Goal: Transaction & Acquisition: Download file/media

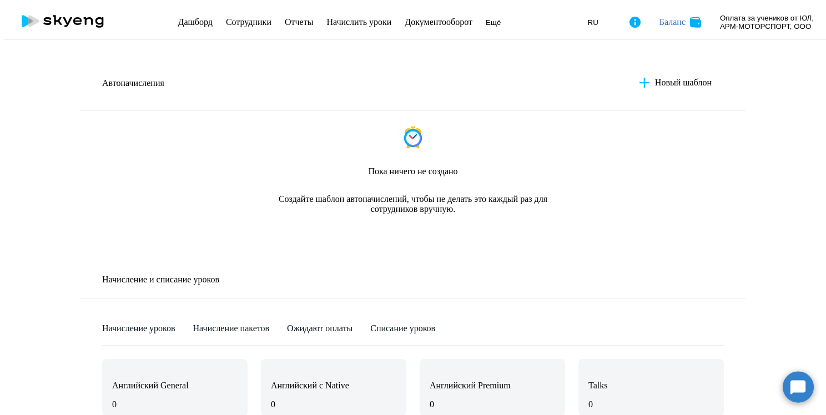
select select "10"
type input "6"
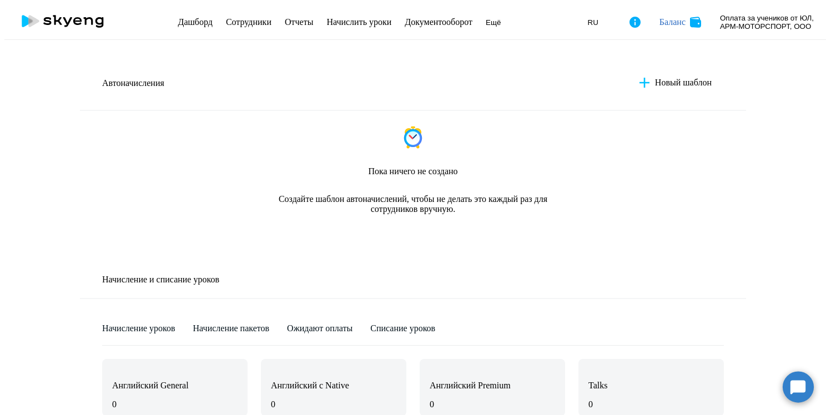
type input "6"
type input "8"
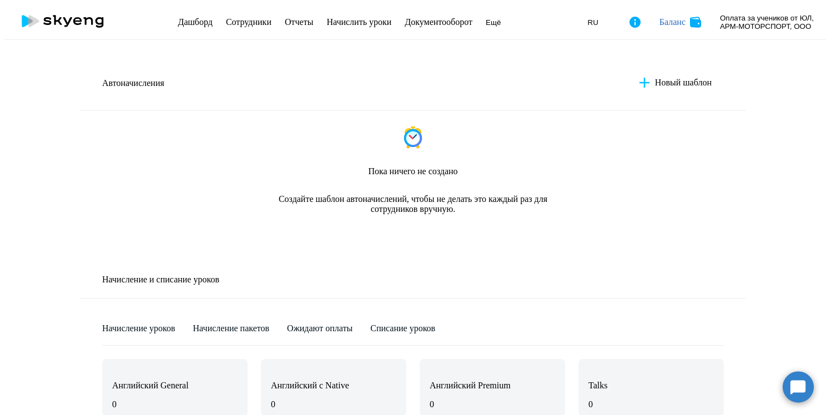
type input "8"
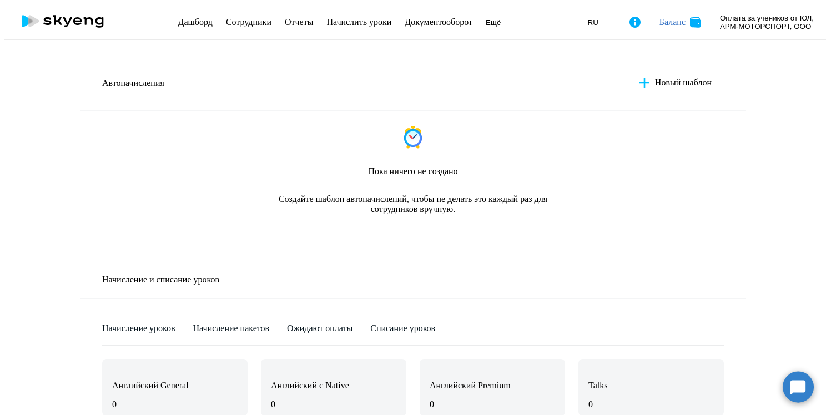
click at [429, 23] on app-menu-item-link "Документооборот" at bounding box center [439, 22] width 68 height 10
click at [426, 19] on link "Документооборот" at bounding box center [439, 21] width 68 height 9
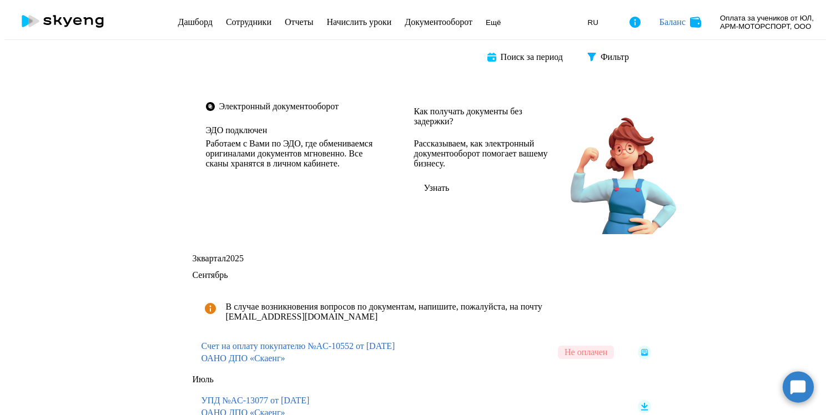
click at [638, 346] on rect at bounding box center [644, 352] width 13 height 13
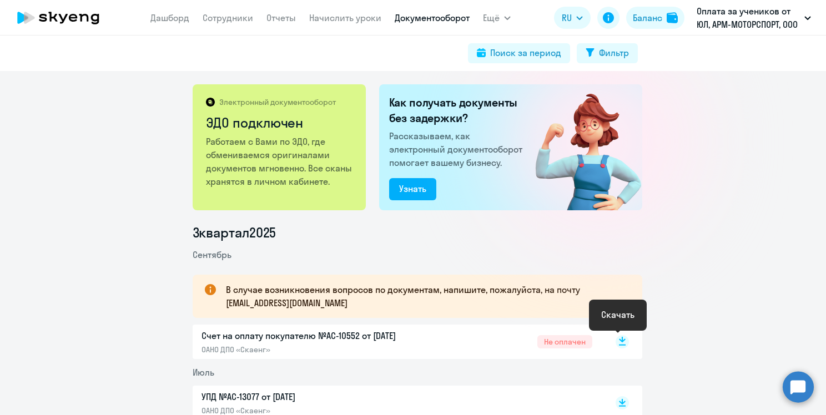
click at [619, 343] on rect at bounding box center [621, 341] width 13 height 13
